Goal: Task Accomplishment & Management: Complete application form

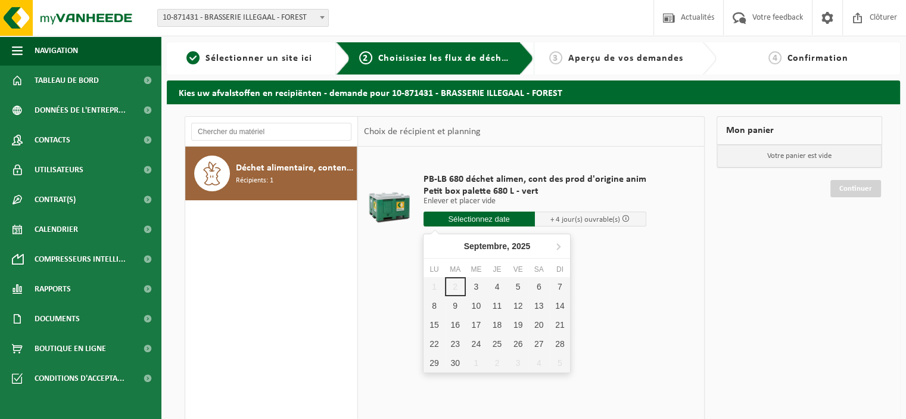
click at [471, 219] on input "text" at bounding box center [479, 218] width 111 height 15
click at [466, 285] on div "3" at bounding box center [476, 286] width 21 height 19
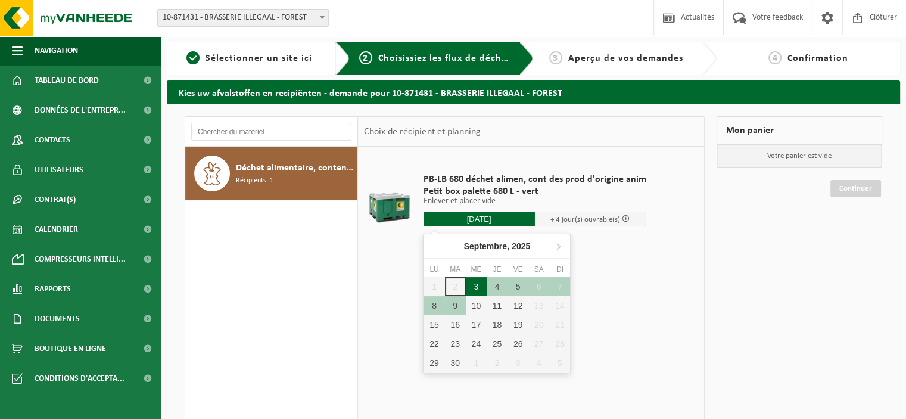
type input "à partir de [DATE]"
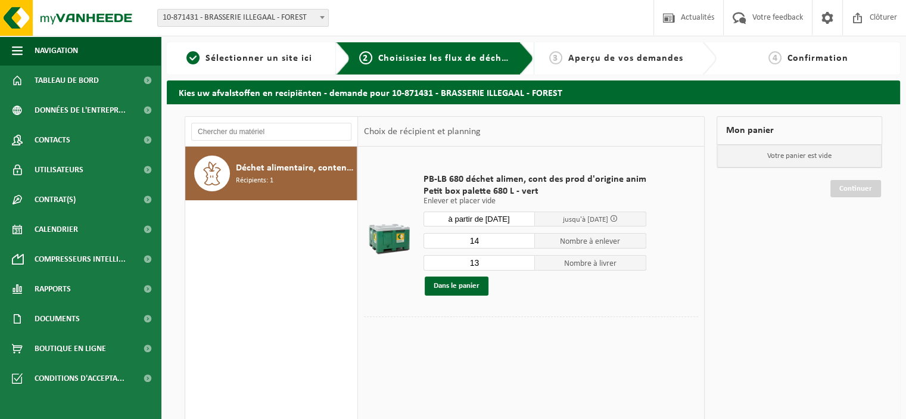
type input "14"
click at [522, 237] on input "14" at bounding box center [479, 240] width 111 height 15
type input "12"
click at [521, 263] on input "12" at bounding box center [479, 262] width 111 height 15
drag, startPoint x: 466, startPoint y: 288, endPoint x: 455, endPoint y: 288, distance: 10.7
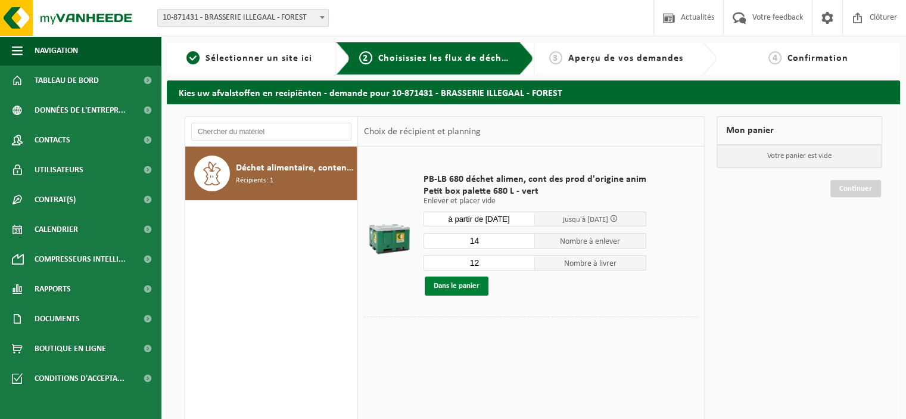
click at [455, 288] on button "Dans le panier" at bounding box center [457, 285] width 64 height 19
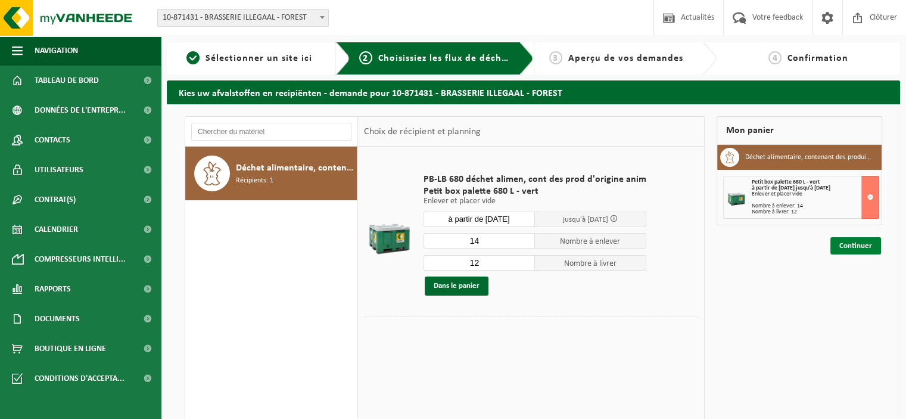
click at [842, 245] on link "Continuer" at bounding box center [855, 245] width 51 height 17
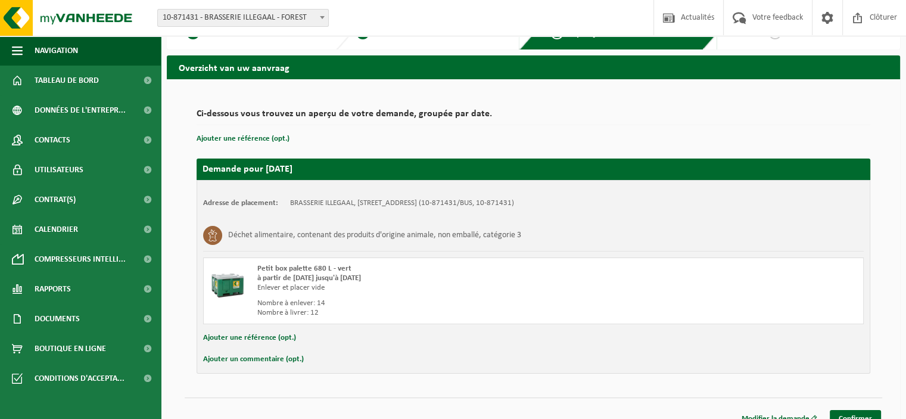
scroll to position [39, 0]
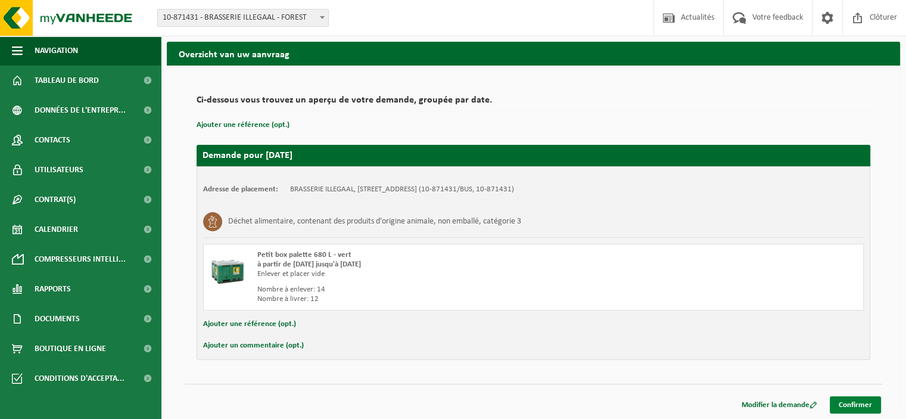
click at [853, 399] on link "Confirmer" at bounding box center [855, 404] width 51 height 17
